Goal: Transaction & Acquisition: Download file/media

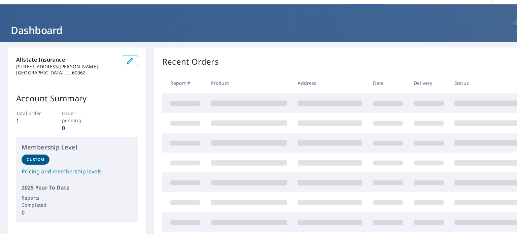
scroll to position [168, 0]
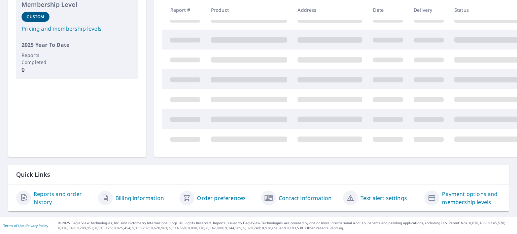
click at [53, 190] on link "Reports and order history" at bounding box center [63, 198] width 59 height 16
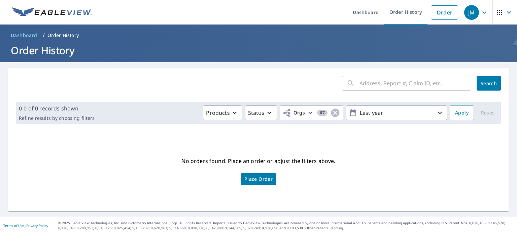
click at [400, 88] on input "text" at bounding box center [416, 83] width 112 height 19
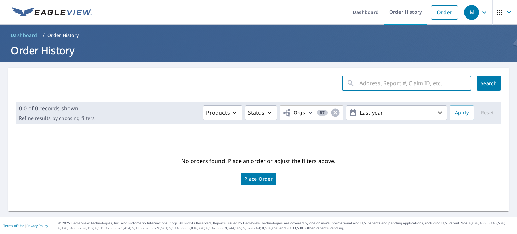
paste input "0782510390"
type input "0782510390"
click button "Search" at bounding box center [489, 83] width 24 height 15
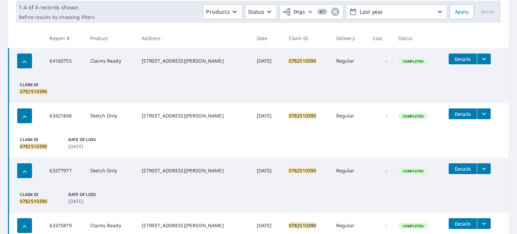
scroll to position [90, 0]
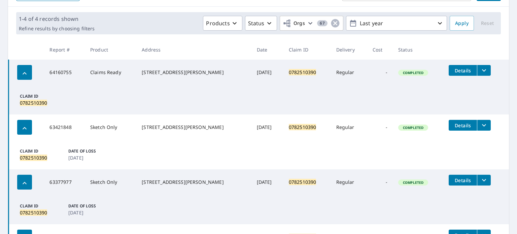
click at [486, 72] on button "filesDropdownBtn-64160755" at bounding box center [484, 70] width 14 height 11
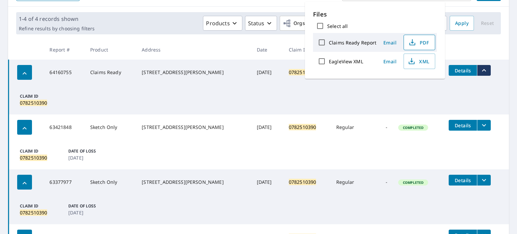
click at [417, 43] on span "PDF" at bounding box center [419, 42] width 22 height 8
